Goal: Task Accomplishment & Management: Manage account settings

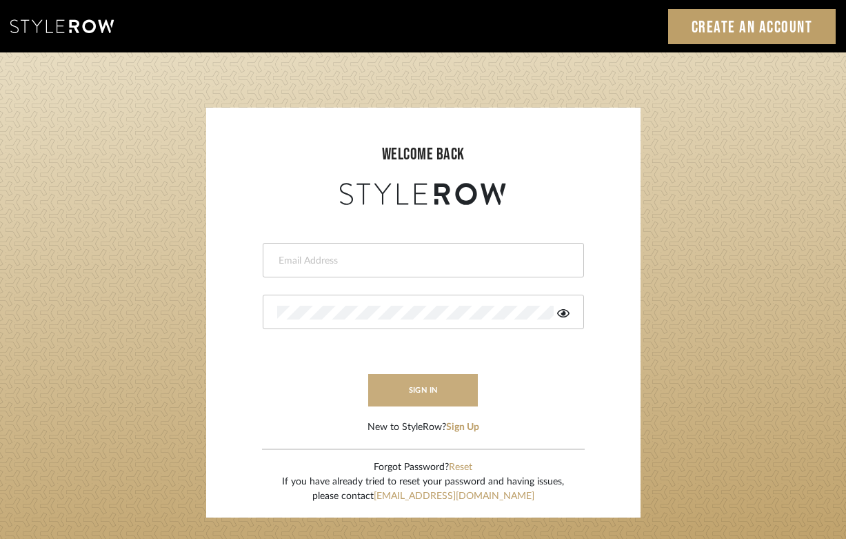
type input "felicia@onyxandoakinteriors.com"
click at [430, 394] on button "sign in" at bounding box center [423, 390] width 110 height 32
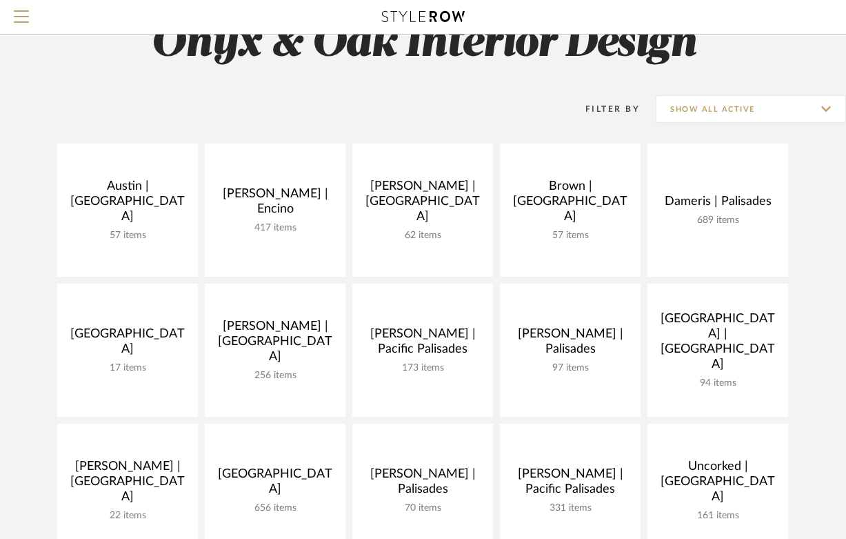
scroll to position [107, 0]
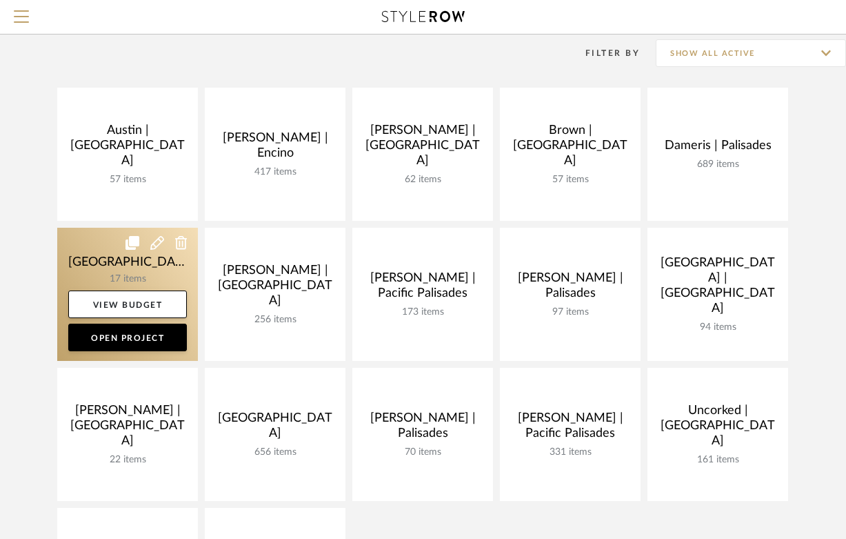
click at [90, 263] on link at bounding box center [127, 294] width 141 height 133
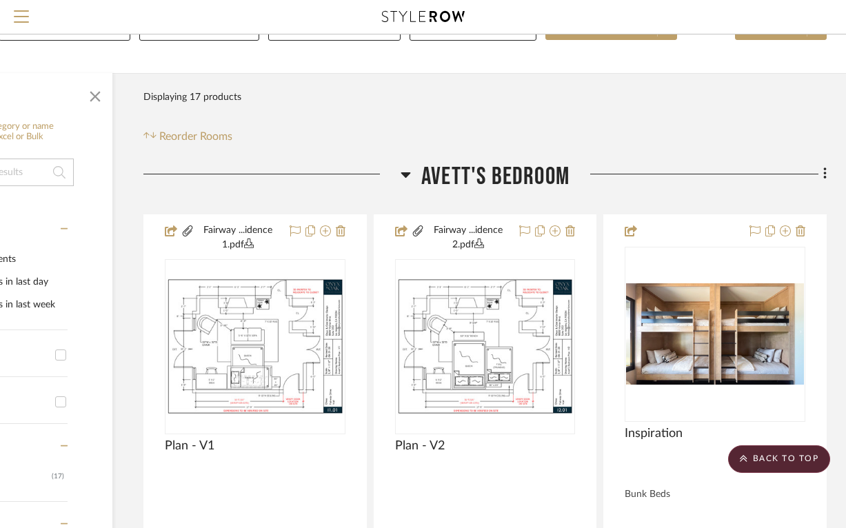
scroll to position [0, 147]
